Goal: Task Accomplishment & Management: Manage account settings

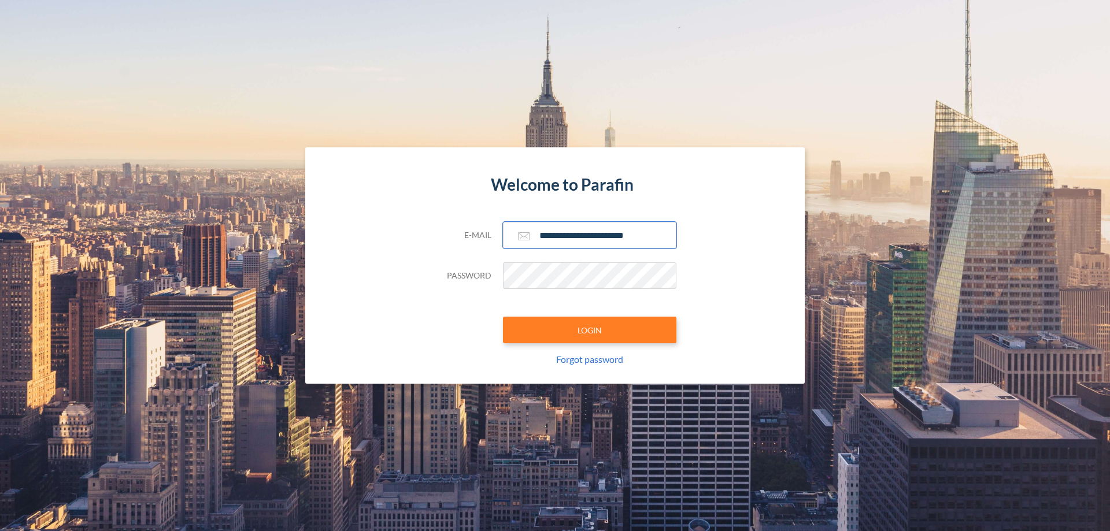
type input "**********"
click at [590, 330] on button "LOGIN" at bounding box center [589, 330] width 173 height 27
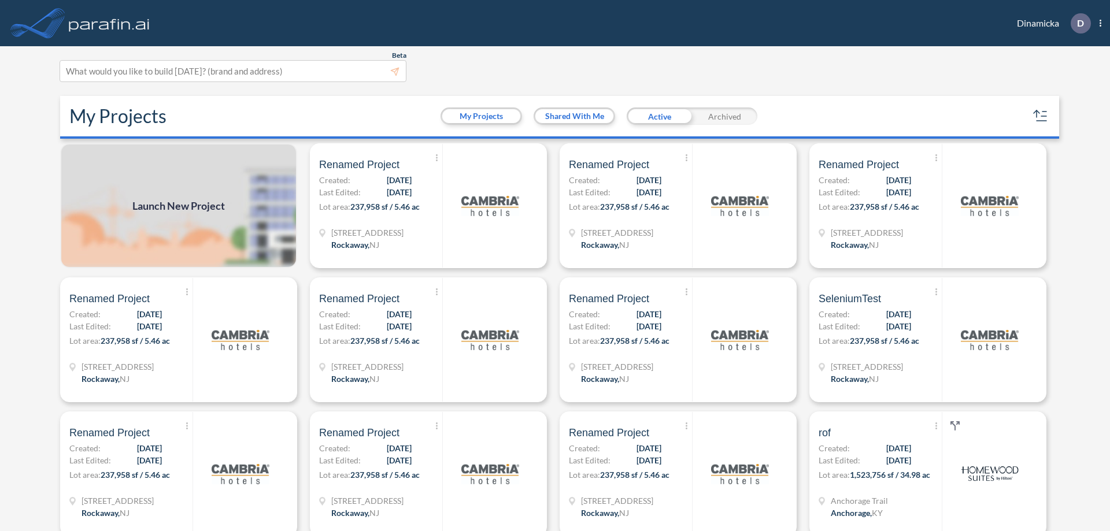
scroll to position [3, 0]
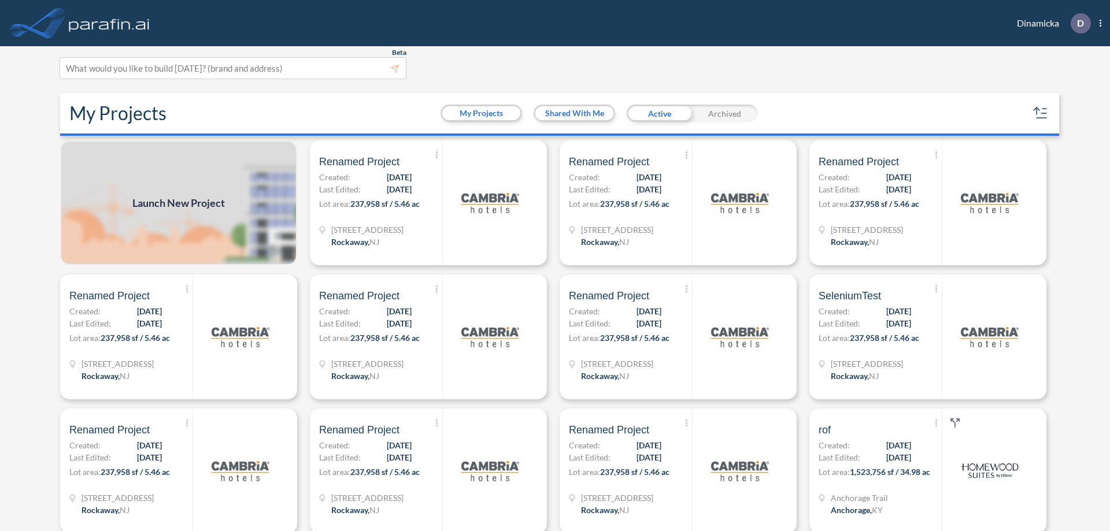
click at [724, 113] on div "Archived" at bounding box center [724, 113] width 65 height 17
